Goal: Navigation & Orientation: Find specific page/section

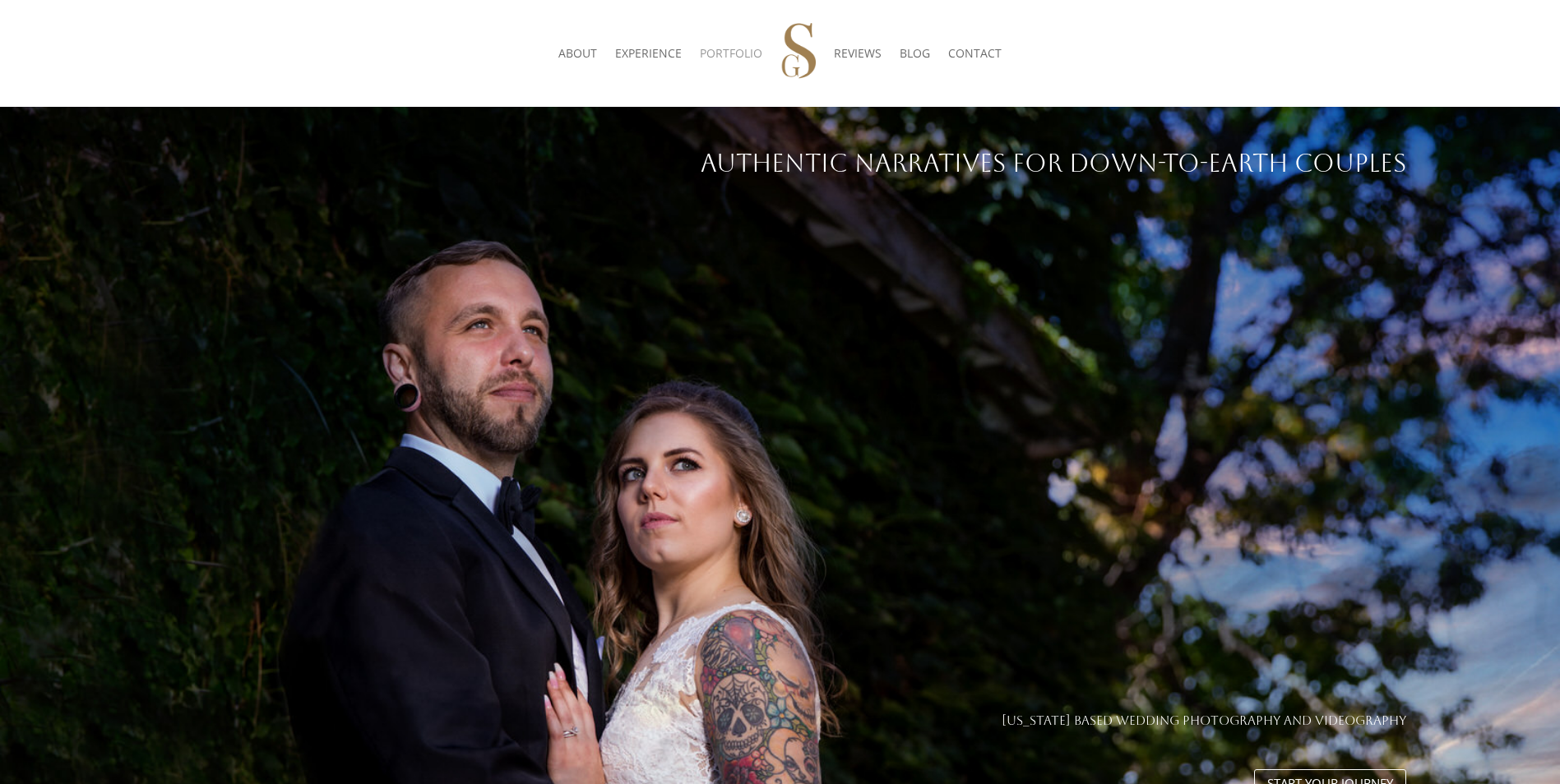
click at [714, 50] on link "PORTFOLIO" at bounding box center [731, 53] width 63 height 63
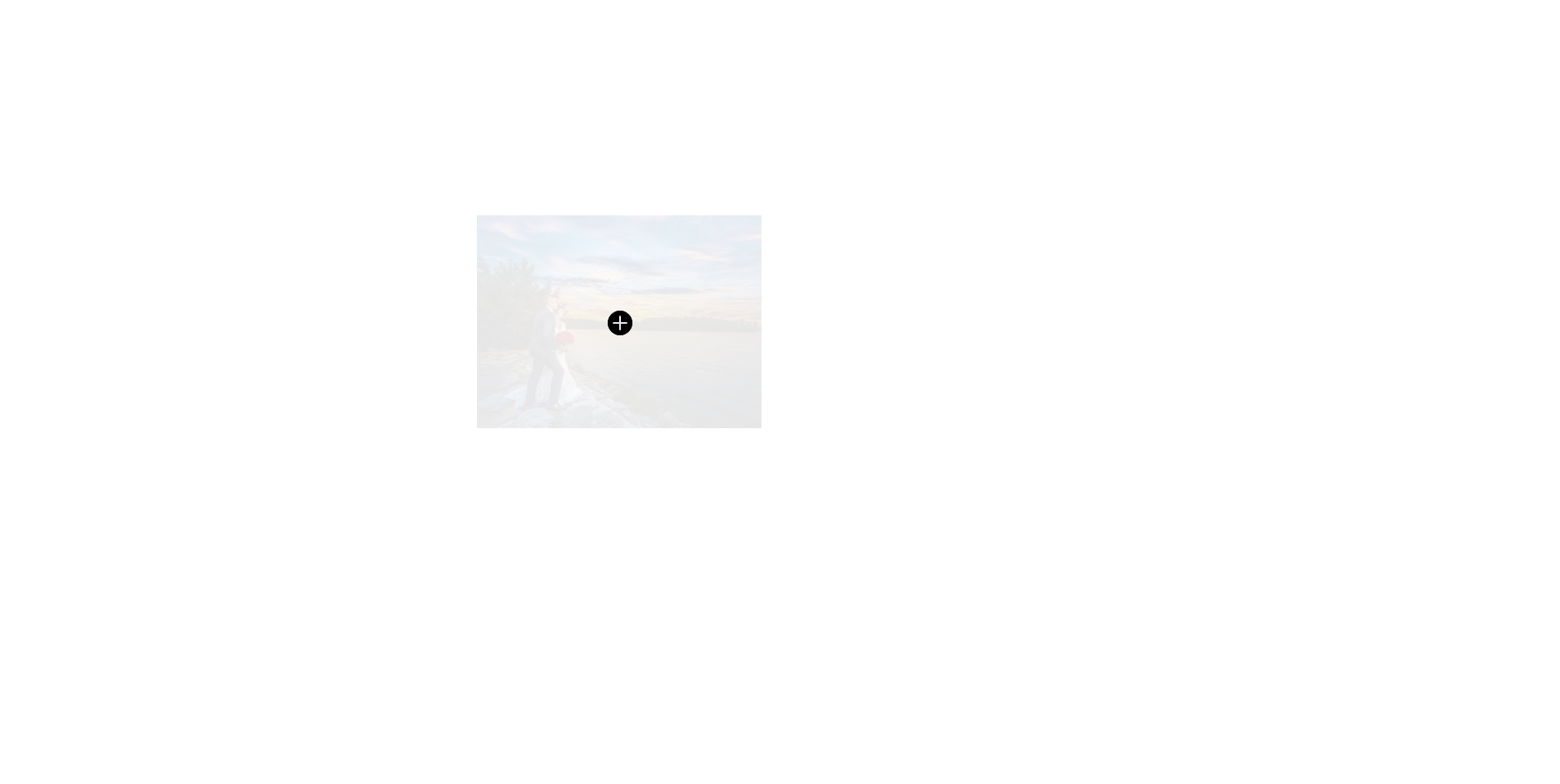
scroll to position [411, 0]
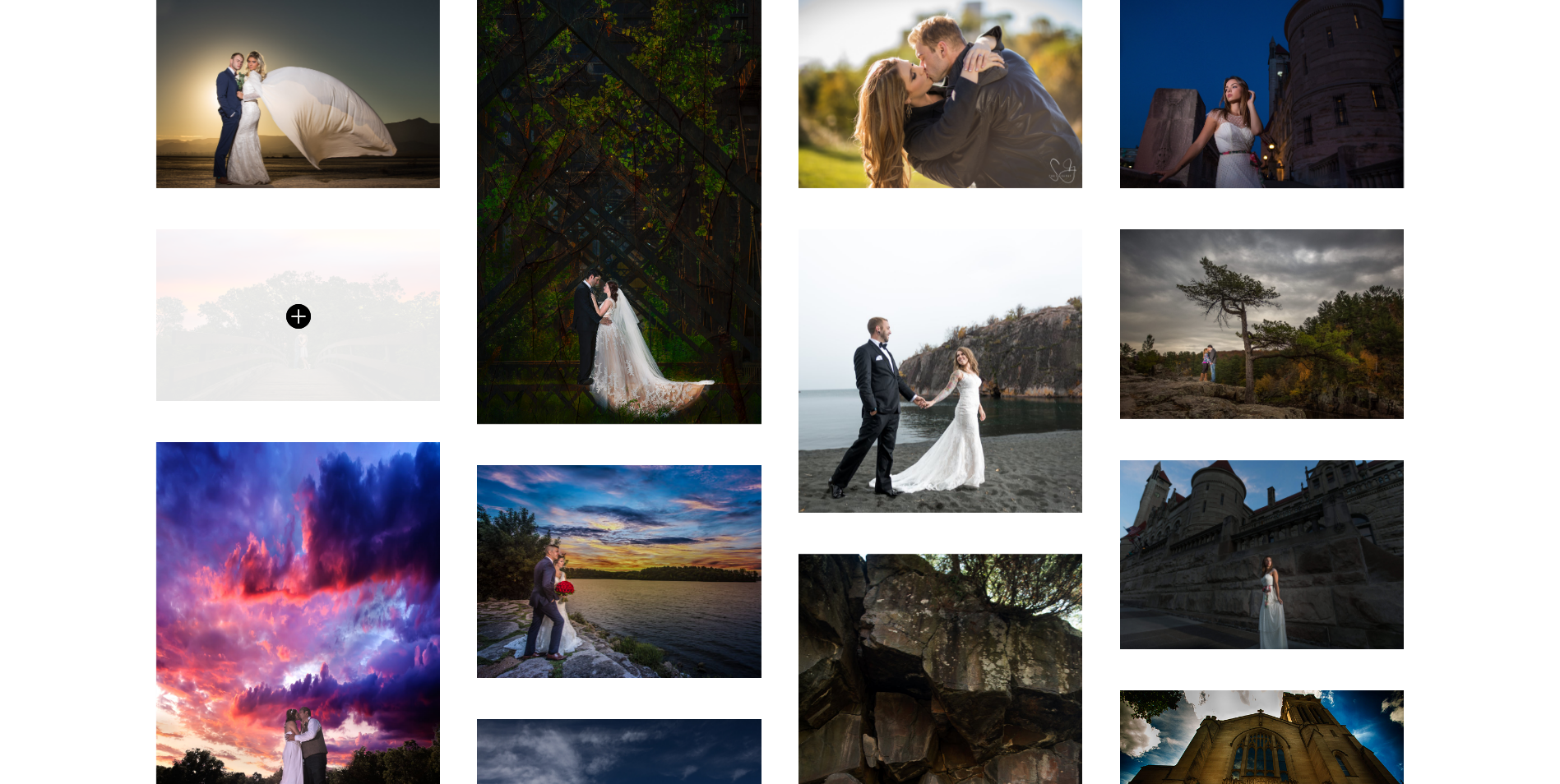
click at [190, 333] on span at bounding box center [298, 316] width 283 height 173
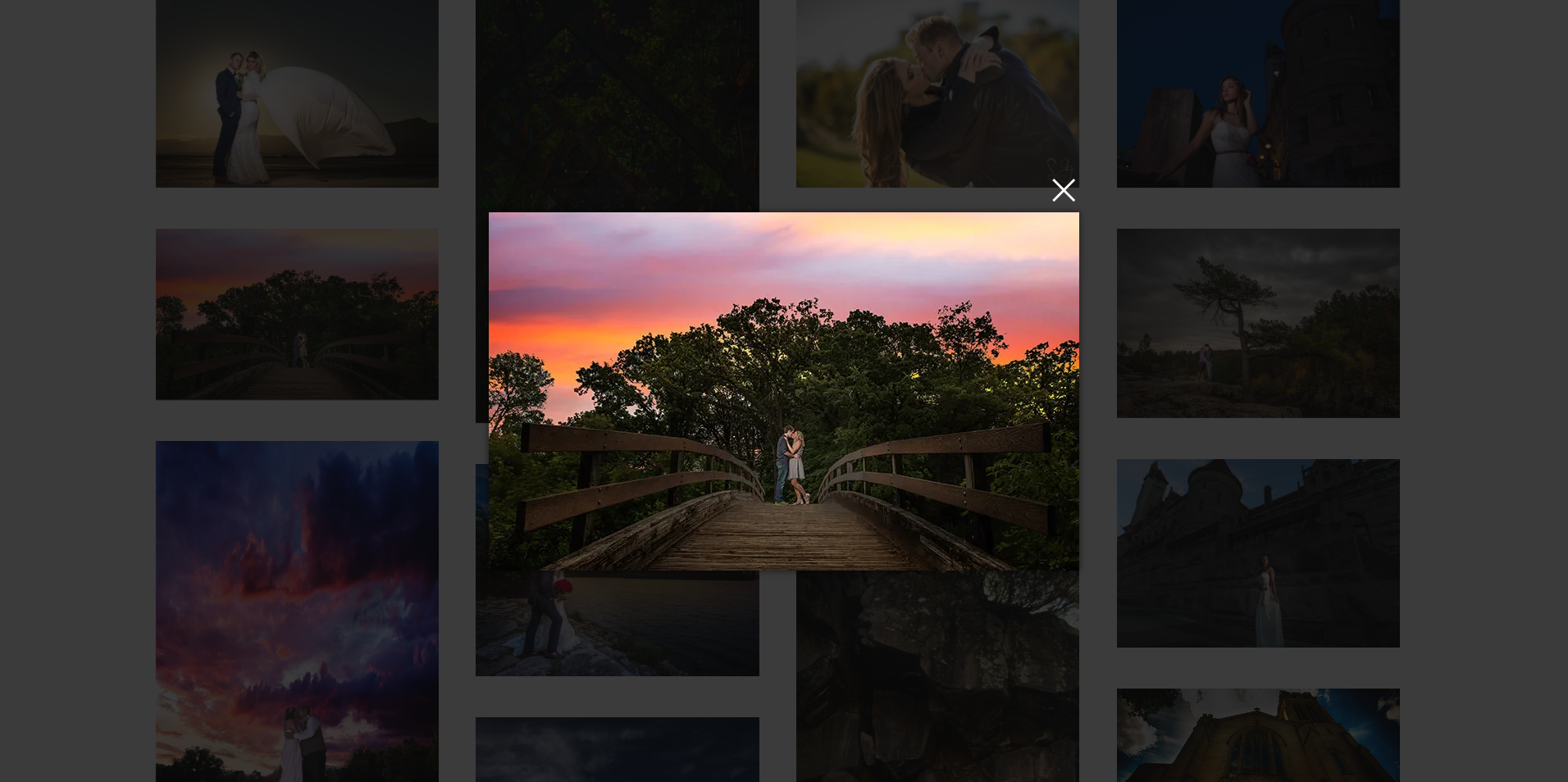
click at [1073, 208] on button "×" at bounding box center [789, 189] width 590 height 36
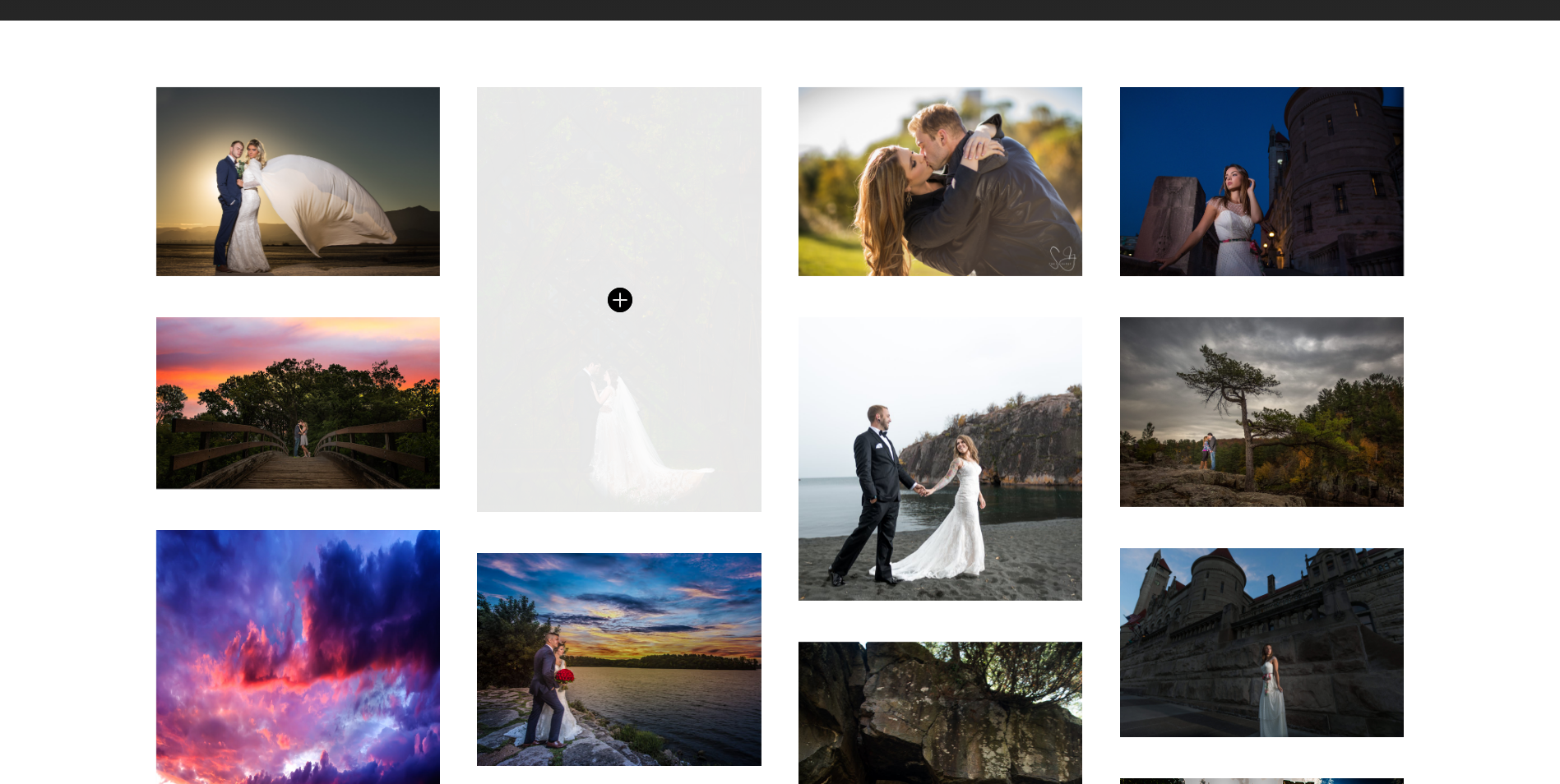
scroll to position [0, 0]
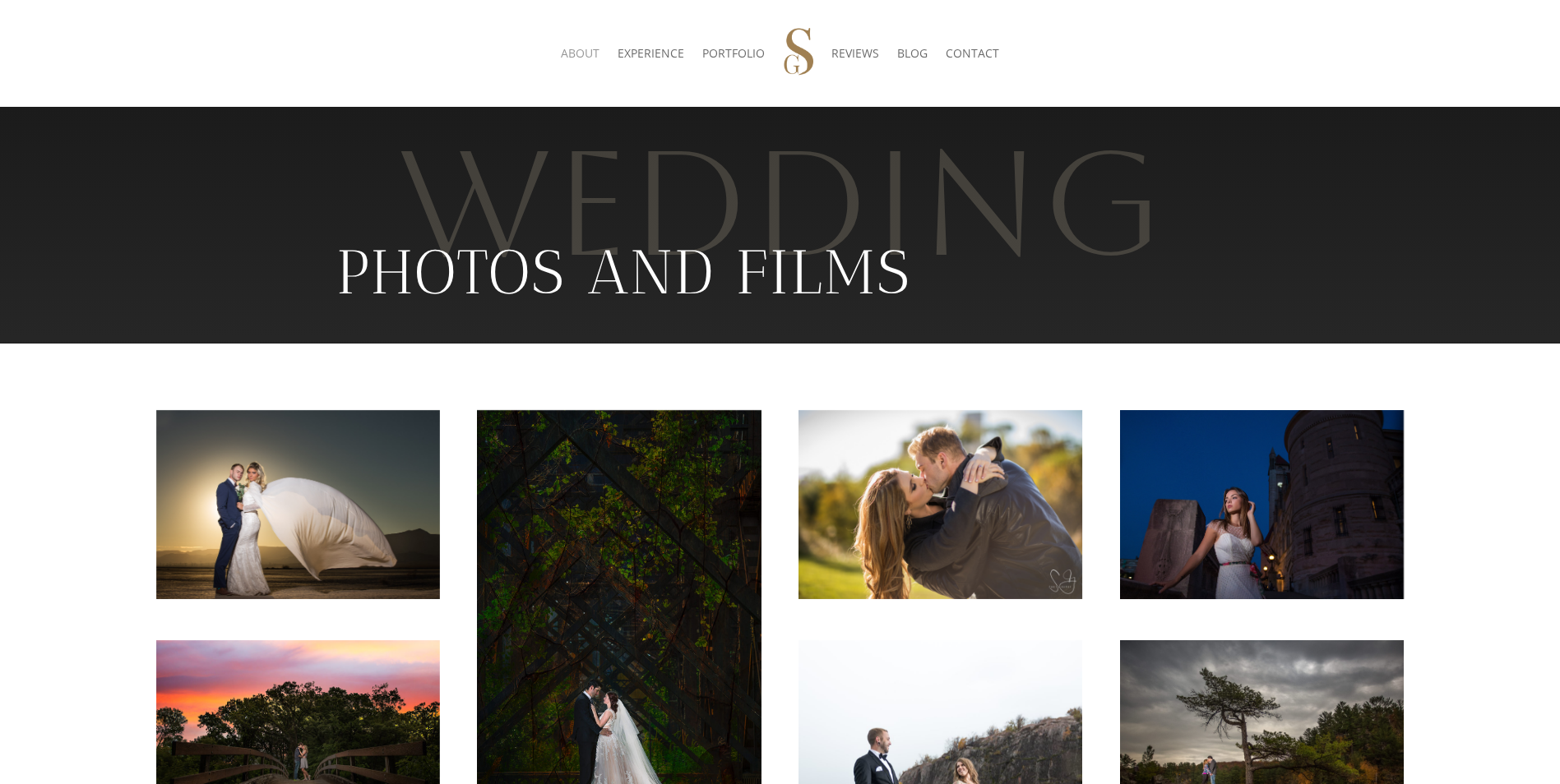
click at [570, 54] on link "ABOUT" at bounding box center [580, 53] width 38 height 63
